Goal: Information Seeking & Learning: Learn about a topic

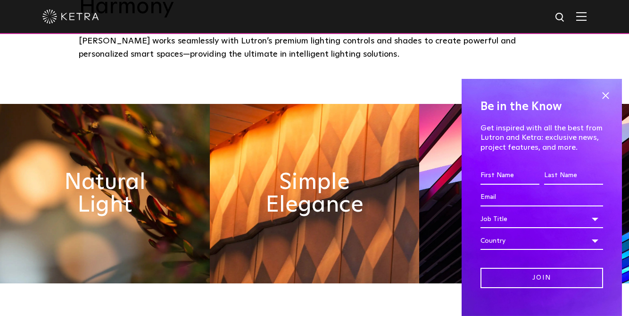
scroll to position [383, 0]
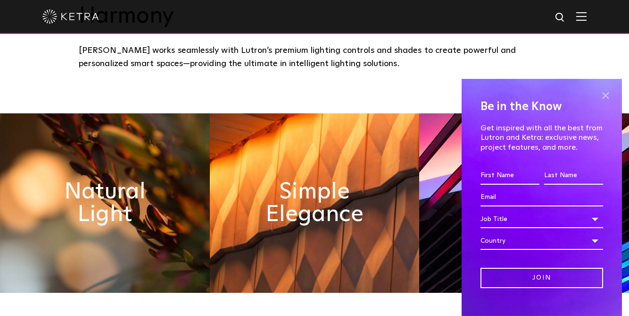
click at [599, 97] on span at bounding box center [606, 95] width 14 height 14
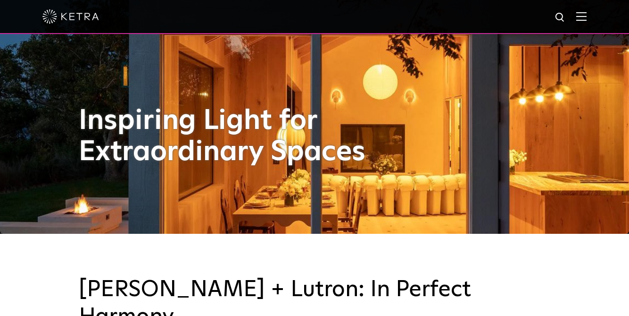
scroll to position [0, 0]
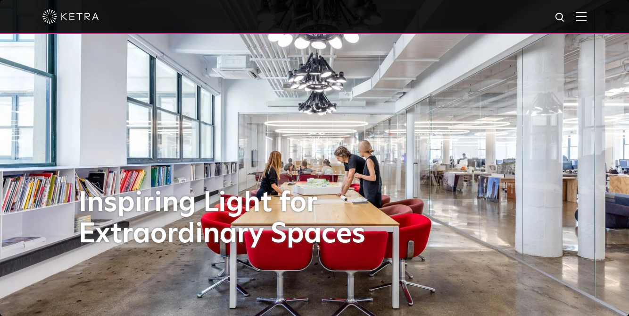
click at [586, 17] on img at bounding box center [582, 16] width 10 height 9
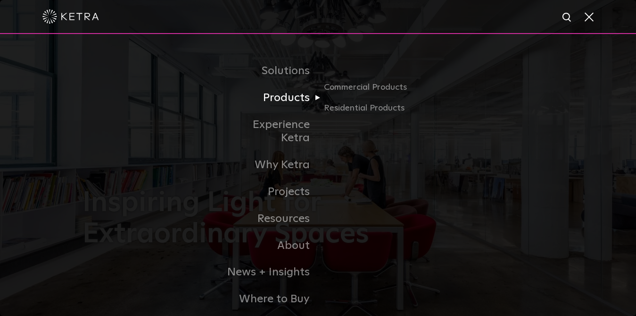
click at [298, 98] on link "Products" at bounding box center [270, 97] width 97 height 27
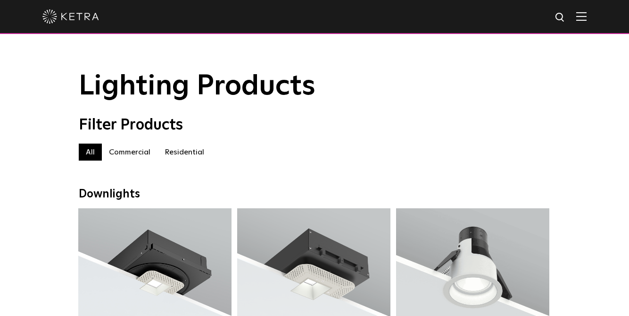
click at [131, 154] on label "Commercial" at bounding box center [130, 151] width 56 height 17
click at [183, 149] on label "Residential" at bounding box center [185, 151] width 54 height 17
click at [83, 147] on label "All" at bounding box center [90, 151] width 23 height 17
click at [587, 9] on div at bounding box center [314, 16] width 544 height 33
click at [587, 15] on img at bounding box center [582, 16] width 10 height 9
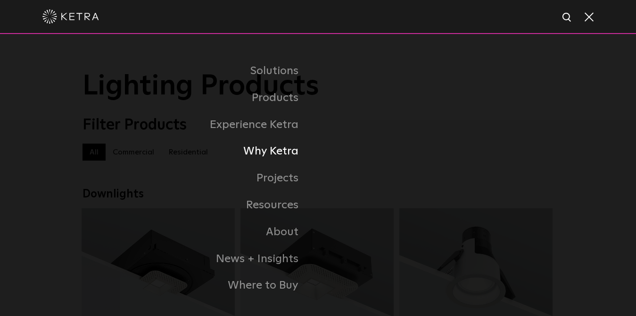
click at [272, 151] on link "Why Ketra" at bounding box center [201, 151] width 236 height 27
